Goal: Obtain resource: Obtain resource

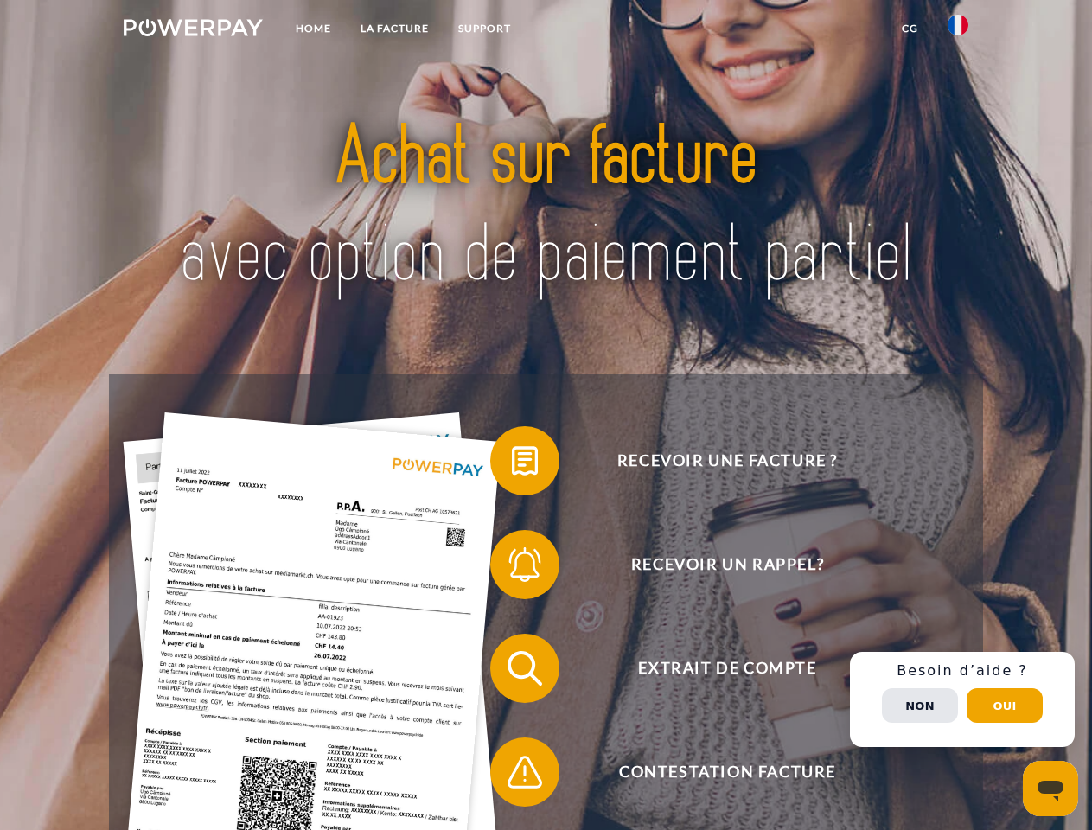
click at [193, 30] on img at bounding box center [193, 27] width 139 height 17
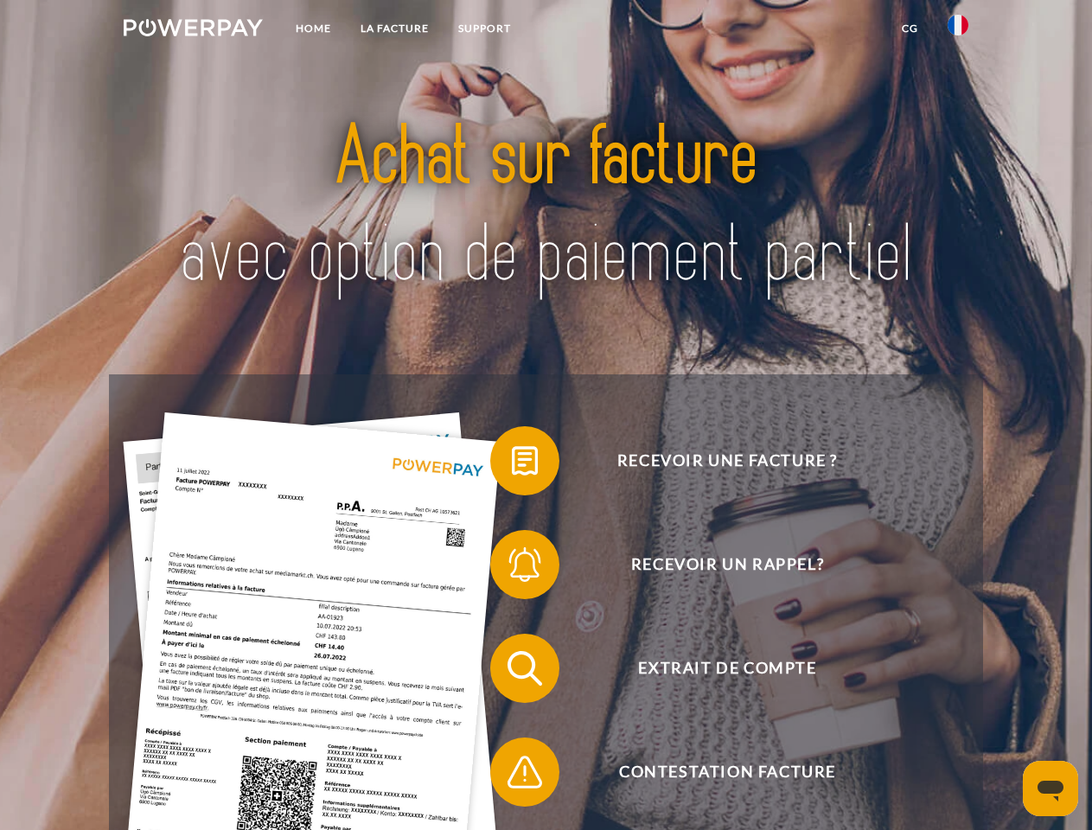
click at [958, 30] on img at bounding box center [957, 25] width 21 height 21
click at [909, 29] on link "CG" at bounding box center [910, 28] width 46 height 31
click at [512, 464] on span at bounding box center [499, 461] width 86 height 86
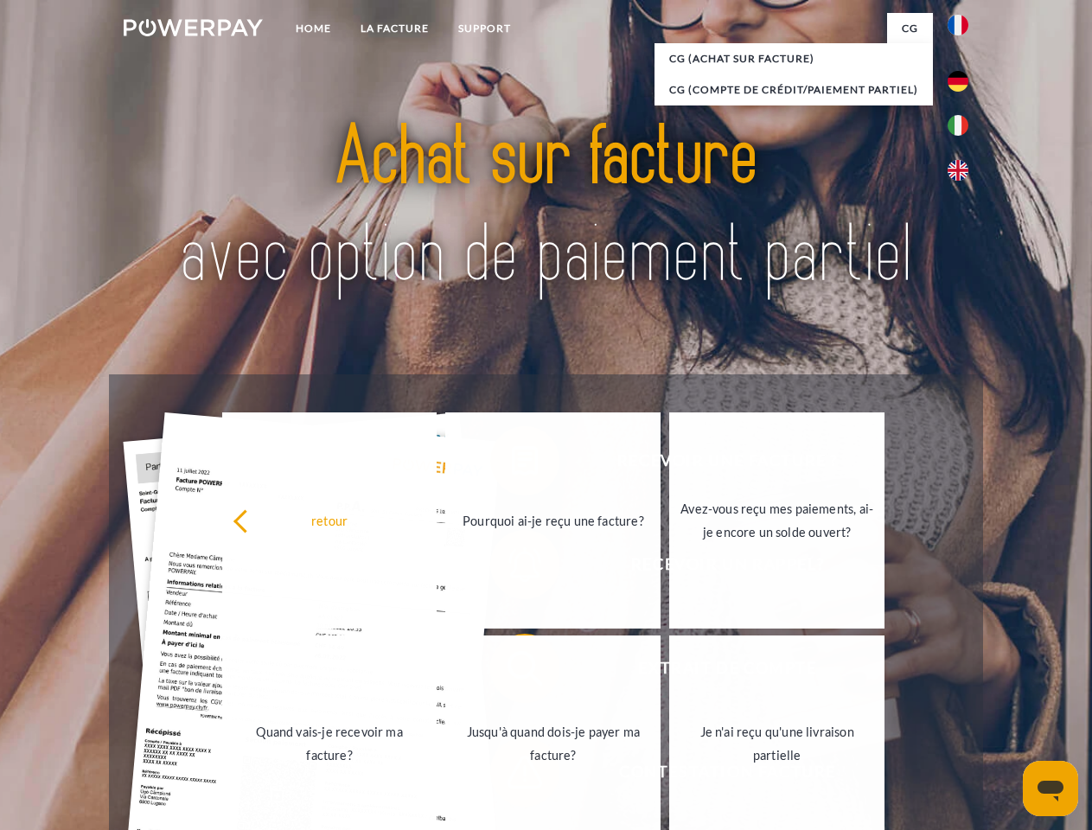
click at [512, 672] on span at bounding box center [499, 668] width 86 height 86
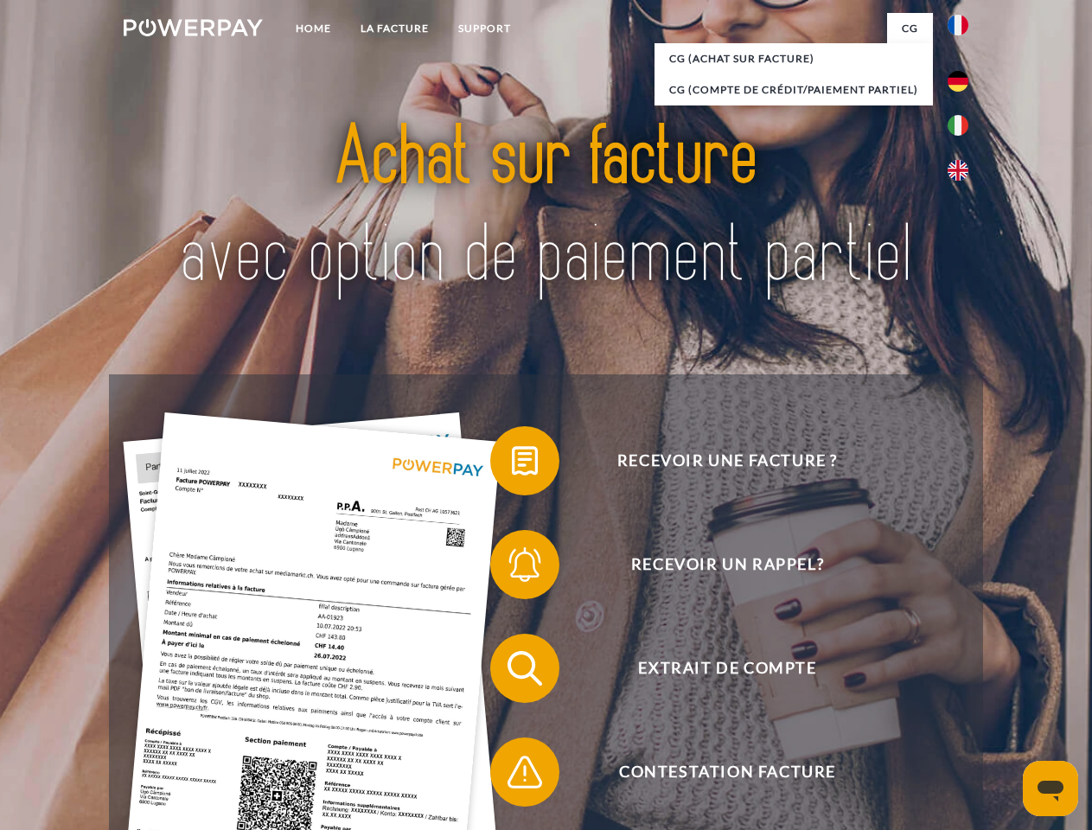
click at [512, 775] on span at bounding box center [499, 772] width 86 height 86
click at [962, 699] on div "Recevoir une facture ? Recevoir un rappel? Extrait de compte retour" at bounding box center [545, 720] width 873 height 692
click at [920, 703] on span "Extrait de compte" at bounding box center [727, 668] width 424 height 69
click at [1005, 705] on header "Home LA FACTURE Support" at bounding box center [546, 597] width 1092 height 1194
